Goal: Browse casually

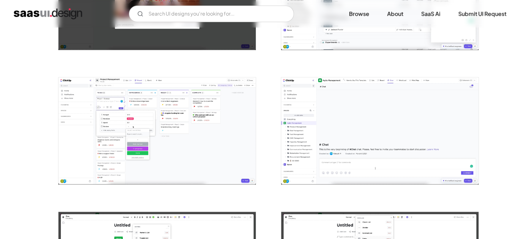
scroll to position [619, 0]
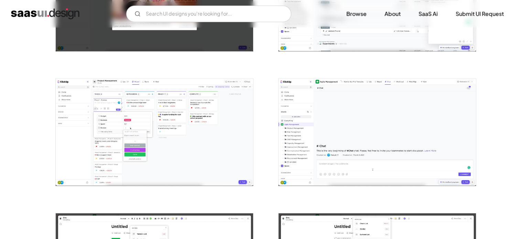
click at [176, 136] on img "open lightbox" at bounding box center [154, 132] width 197 height 107
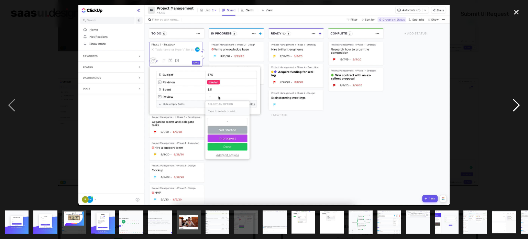
click at [523, 89] on div "next image" at bounding box center [516, 105] width 23 height 201
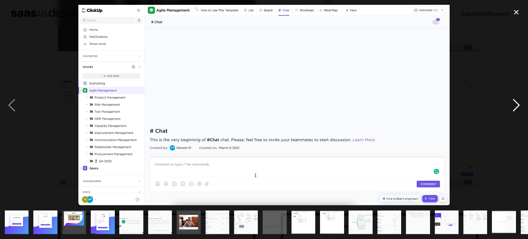
click at [513, 104] on div "next image" at bounding box center [516, 105] width 23 height 201
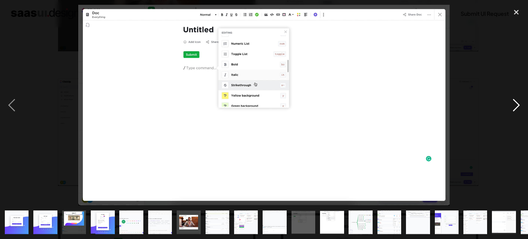
click at [513, 105] on div "next image" at bounding box center [516, 105] width 23 height 201
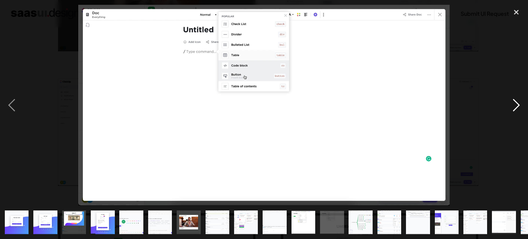
click at [513, 106] on div "next image" at bounding box center [516, 105] width 23 height 201
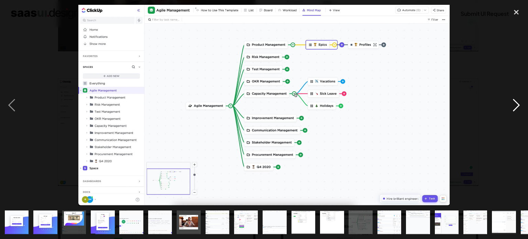
click at [513, 106] on div "next image" at bounding box center [516, 105] width 23 height 201
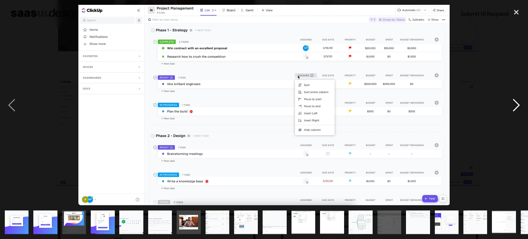
click at [518, 110] on div "next image" at bounding box center [516, 105] width 23 height 201
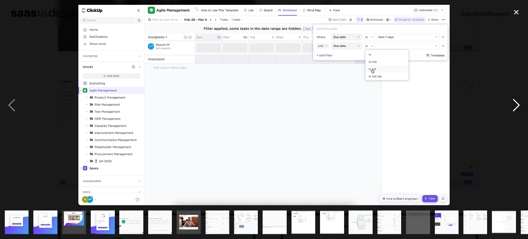
click at [519, 111] on div "next image" at bounding box center [516, 105] width 23 height 201
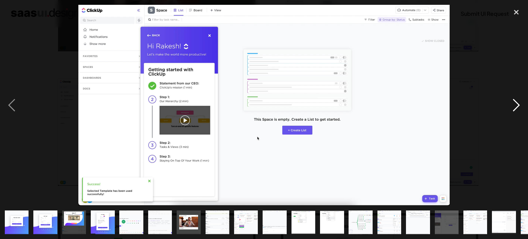
click at [519, 112] on div "next image" at bounding box center [516, 105] width 23 height 201
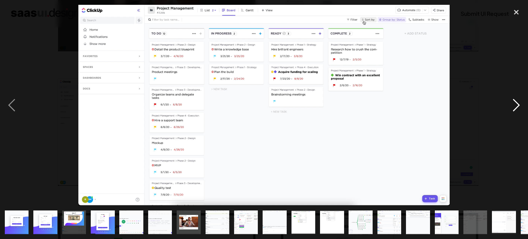
click at [519, 112] on div "next image" at bounding box center [516, 105] width 23 height 201
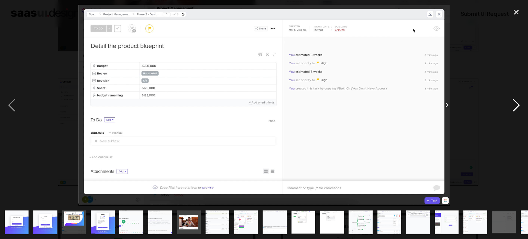
click at [519, 112] on div "next image" at bounding box center [516, 105] width 23 height 201
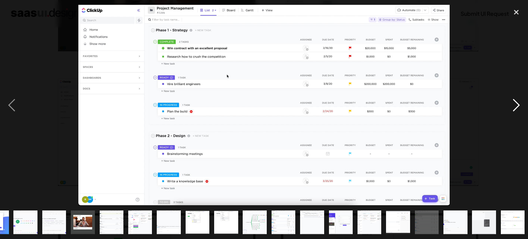
scroll to position [0, 107]
